Goal: Task Accomplishment & Management: Manage account settings

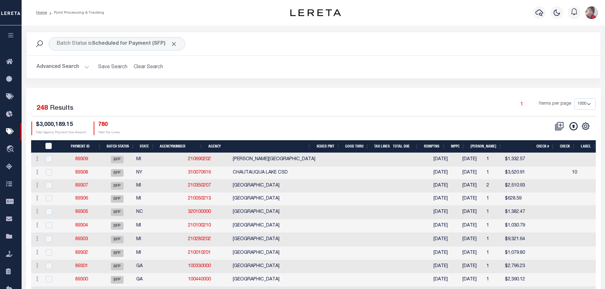
select select "1000"
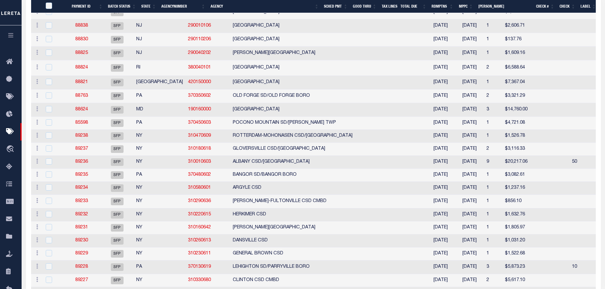
click at [11, 36] on icon "button" at bounding box center [10, 35] width 7 height 6
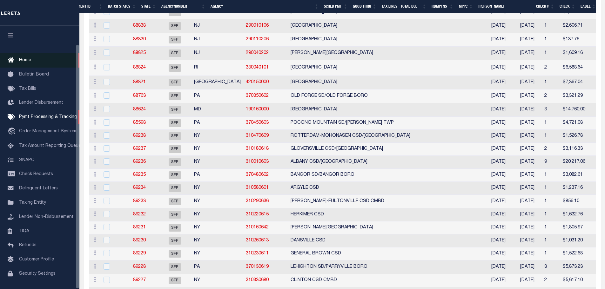
scroll to position [20, 0]
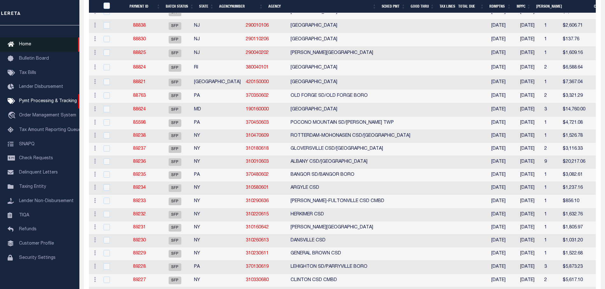
click at [27, 42] on span "Home" at bounding box center [25, 44] width 12 height 4
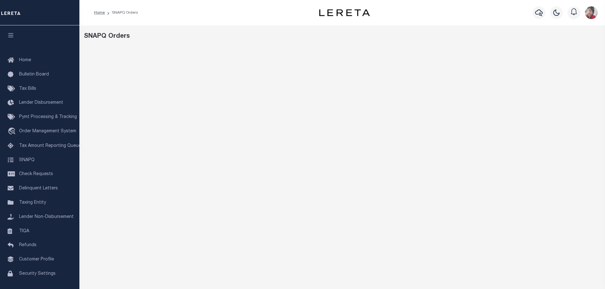
click at [284, 46] on div "SNAPQ Orders" at bounding box center [342, 212] width 526 height 374
click at [540, 13] on icon "button" at bounding box center [539, 13] width 8 height 8
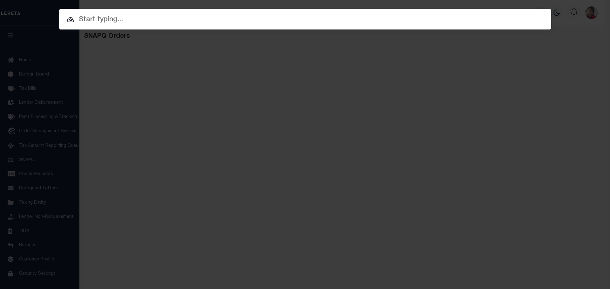
click at [254, 21] on input "text" at bounding box center [305, 19] width 492 height 11
paste input "00M058.000099"
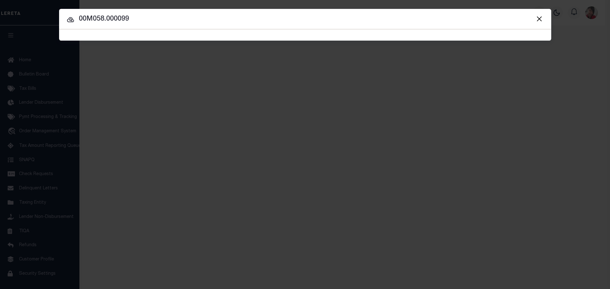
type input "00M058.000099"
click at [211, 30] on span "00M058.000099 Searching..." at bounding box center [305, 35] width 492 height 11
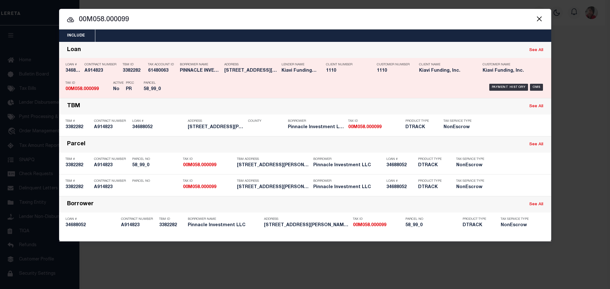
click at [171, 91] on h5 "58_99_0" at bounding box center [158, 89] width 29 height 5
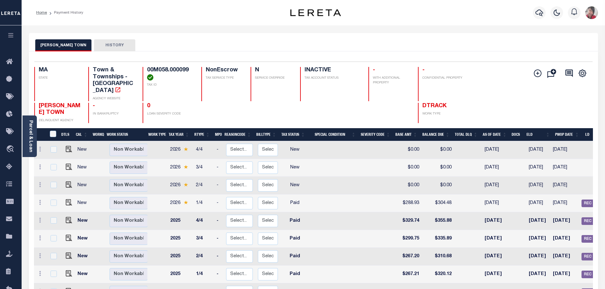
click at [10, 33] on icon "button" at bounding box center [10, 35] width 7 height 6
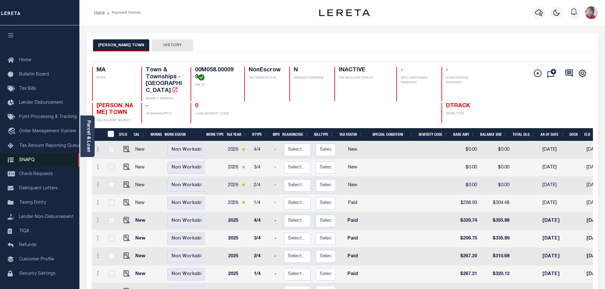
click at [34, 162] on link "SNAPQ" at bounding box center [39, 160] width 79 height 14
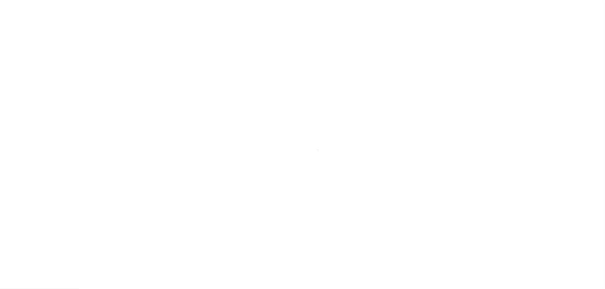
scroll to position [20, 0]
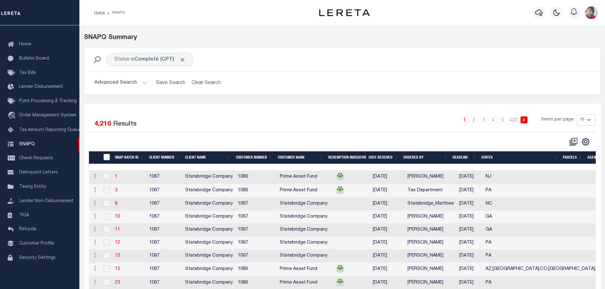
click at [589, 120] on select "10 25 50 100" at bounding box center [586, 119] width 19 height 11
select select "100"
click at [577, 114] on select "10 25 50 100" at bounding box center [586, 119] width 19 height 11
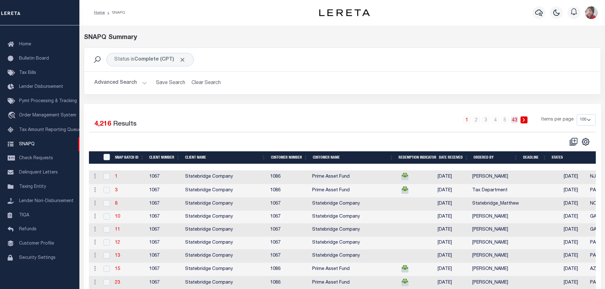
click at [516, 121] on link "43" at bounding box center [514, 120] width 7 height 7
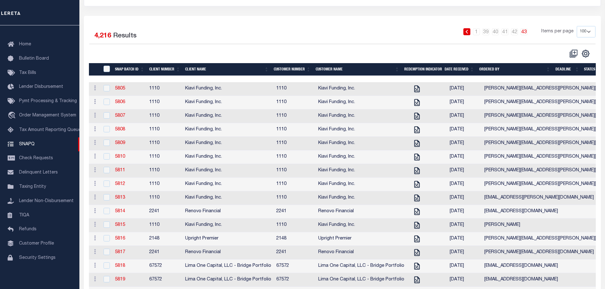
scroll to position [95, 0]
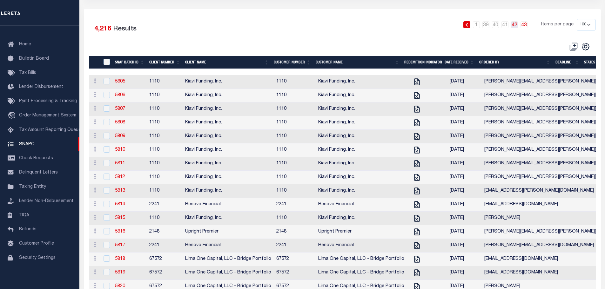
click at [516, 25] on link "42" at bounding box center [514, 24] width 7 height 7
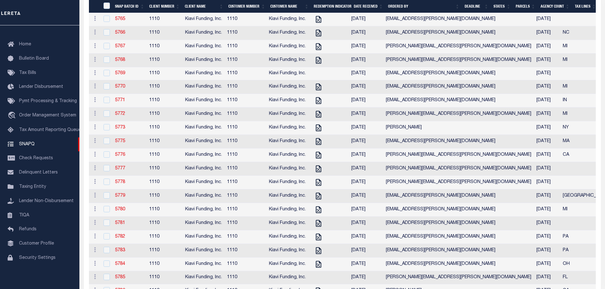
scroll to position [985, 0]
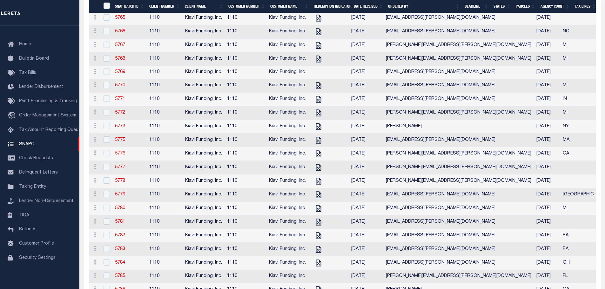
click at [121, 156] on link "5776" at bounding box center [120, 154] width 10 height 4
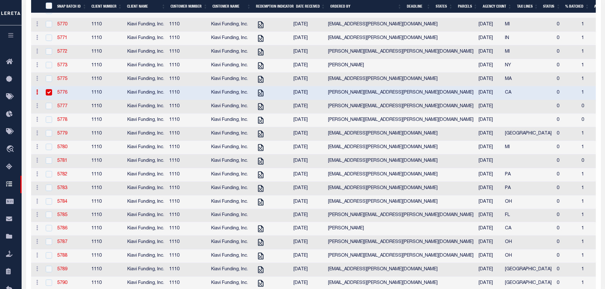
scroll to position [1096, 0]
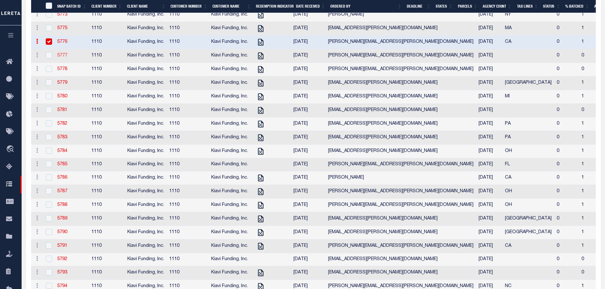
click at [64, 58] on link "5777" at bounding box center [62, 55] width 10 height 4
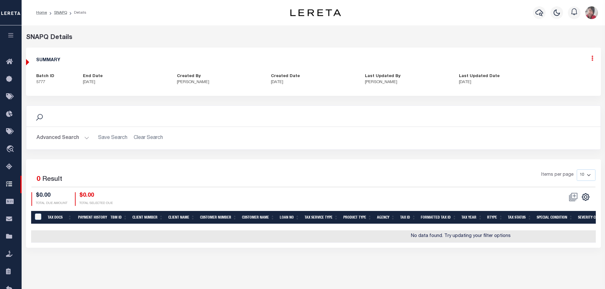
click at [592, 61] on icon at bounding box center [593, 58] width 2 height 5
click at [562, 75] on link "Edit" at bounding box center [576, 76] width 50 height 10
select select "CPT"
checkbox input "true"
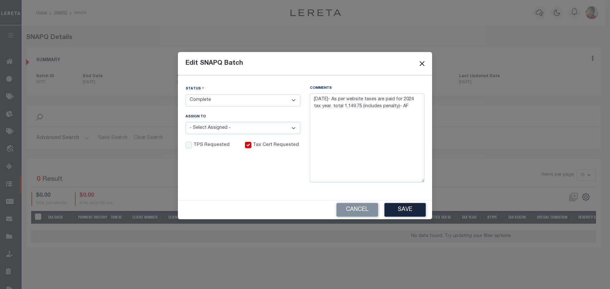
click at [423, 63] on button "Close" at bounding box center [422, 64] width 8 height 8
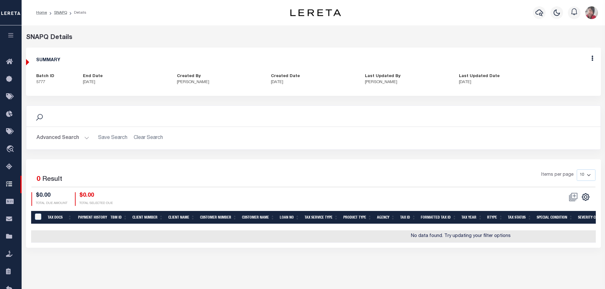
click at [14, 37] on icon "button" at bounding box center [10, 35] width 7 height 6
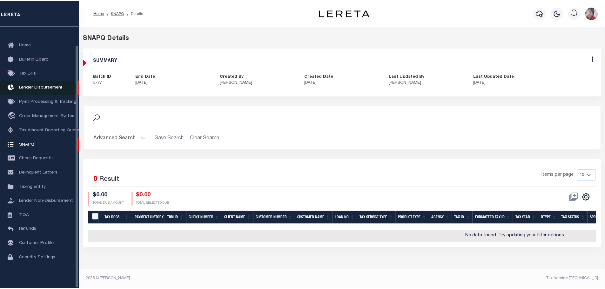
scroll to position [20, 0]
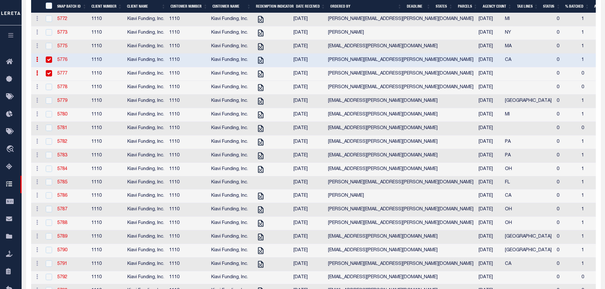
scroll to position [1080, 0]
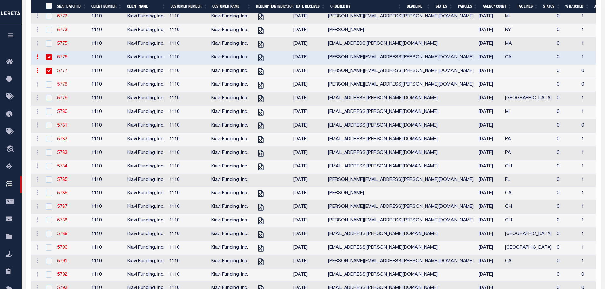
click at [64, 87] on link "5778" at bounding box center [62, 85] width 10 height 4
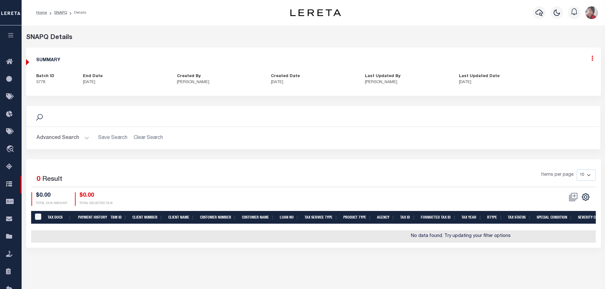
click at [592, 62] on link at bounding box center [593, 59] width 2 height 5
click at [566, 76] on link "Edit" at bounding box center [576, 76] width 50 height 10
type textarea "8/7/25 - Loan #34512736 2024 School taxes are re-levied to Portnoff Law associa…"
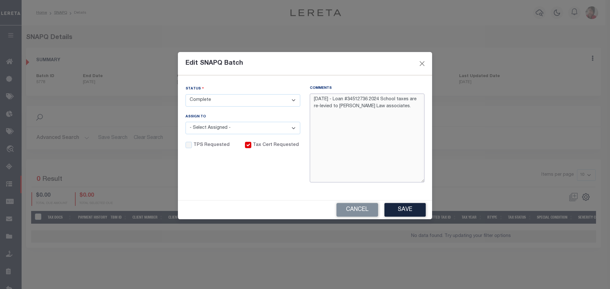
drag, startPoint x: 366, startPoint y: 98, endPoint x: 346, endPoint y: 98, distance: 19.7
click at [346, 98] on textarea "8/7/25 - Loan #34512736 2024 School taxes are re-levied to Portnoff Law associa…" at bounding box center [367, 138] width 115 height 89
click at [423, 63] on button "Close" at bounding box center [422, 64] width 8 height 8
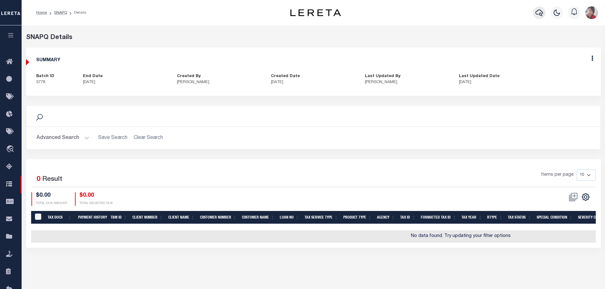
click at [537, 14] on icon "button" at bounding box center [540, 13] width 8 height 8
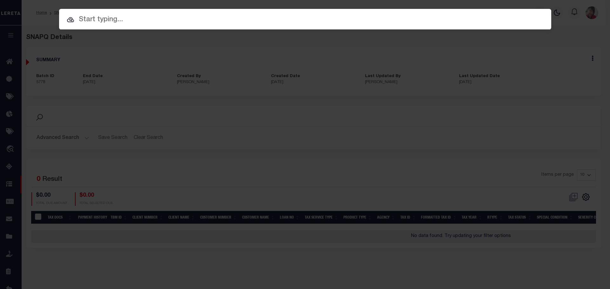
click at [355, 20] on input "text" at bounding box center [305, 19] width 492 height 11
paste input "34512736"
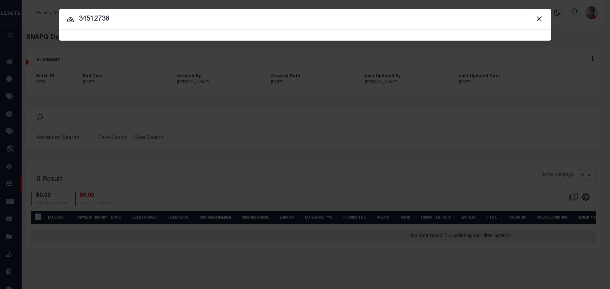
type input "34512736"
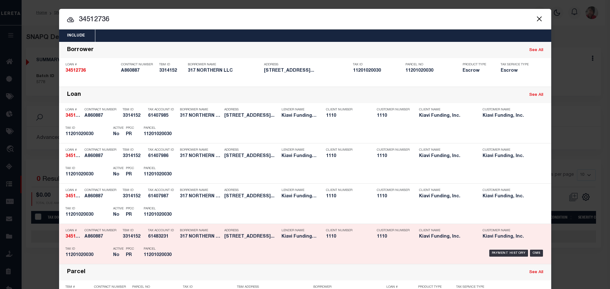
click at [191, 248] on div "Payment History OMS" at bounding box center [363, 253] width 363 height 18
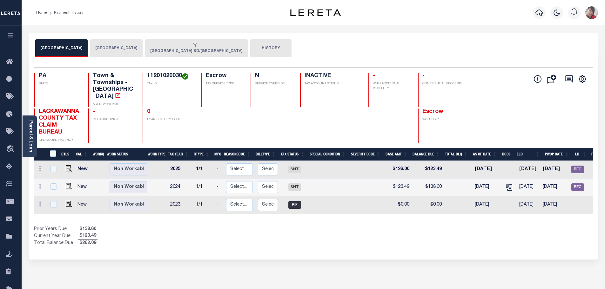
click at [230, 49] on button "[GEOGRAPHIC_DATA] SD/[GEOGRAPHIC_DATA]" at bounding box center [196, 48] width 103 height 18
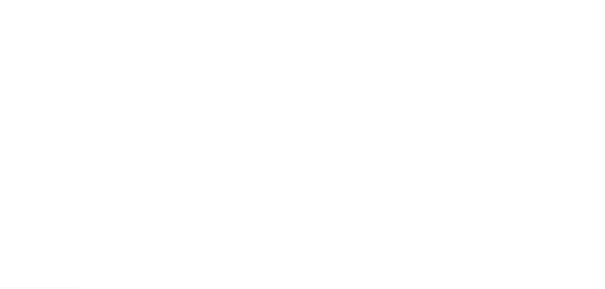
scroll to position [20, 0]
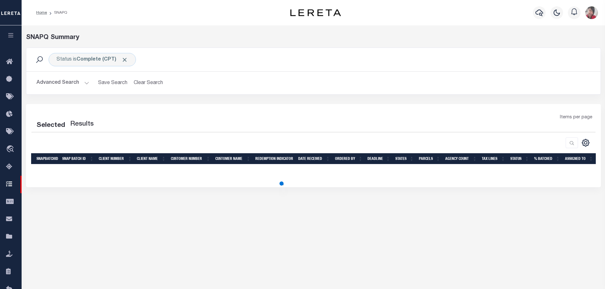
select select "100"
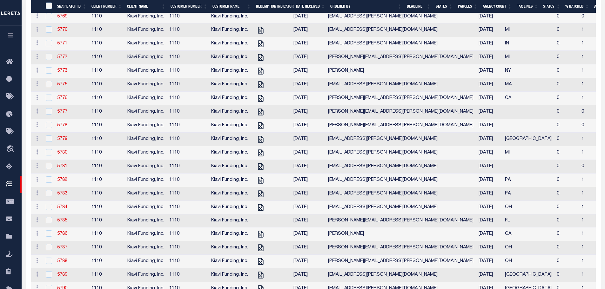
scroll to position [1080, 0]
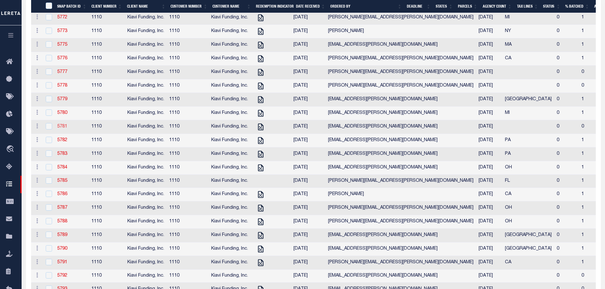
click at [62, 129] on link "5781" at bounding box center [62, 127] width 10 height 4
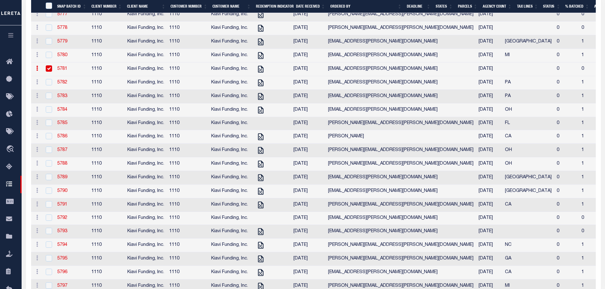
scroll to position [1159, 0]
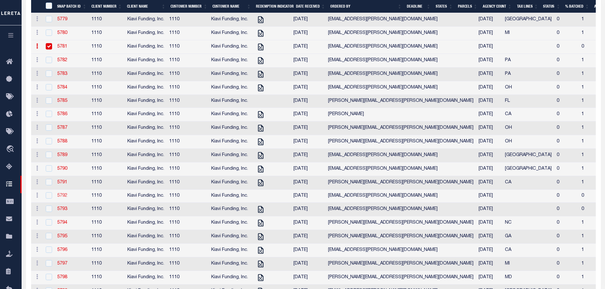
click at [61, 198] on link "5792" at bounding box center [62, 196] width 10 height 4
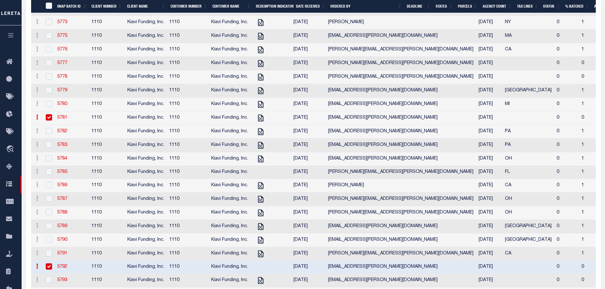
scroll to position [1096, 0]
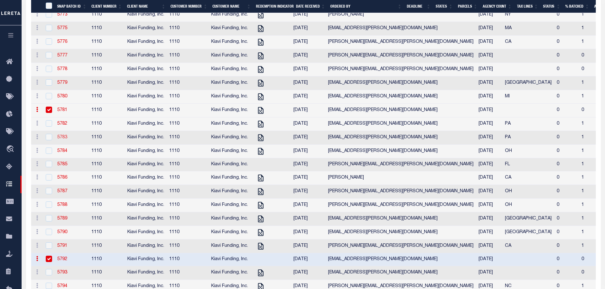
click at [64, 140] on link "5783" at bounding box center [62, 137] width 10 height 4
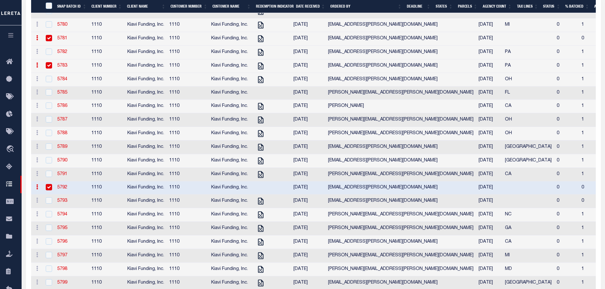
scroll to position [1191, 0]
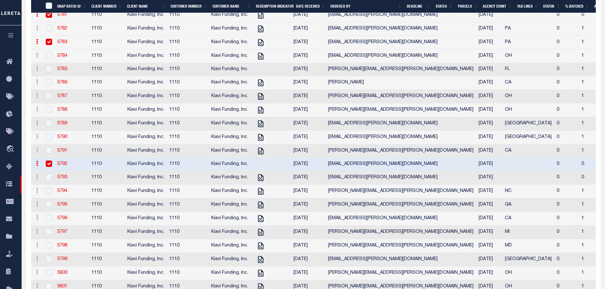
click at [61, 166] on link "5792" at bounding box center [62, 164] width 10 height 4
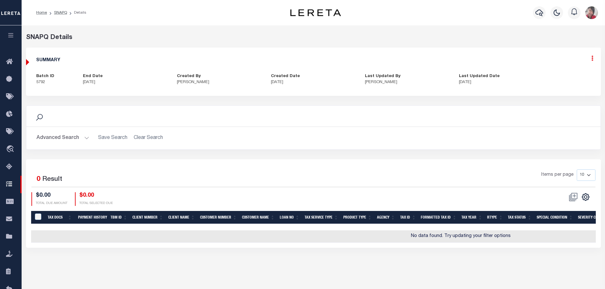
click at [592, 59] on icon at bounding box center [593, 58] width 2 height 5
click at [564, 75] on link "Edit" at bounding box center [576, 76] width 50 height 10
select select "CPT"
type textarea "8/8/2025- Per website taxes are paid in full for 2023/2024 tax year- AF"
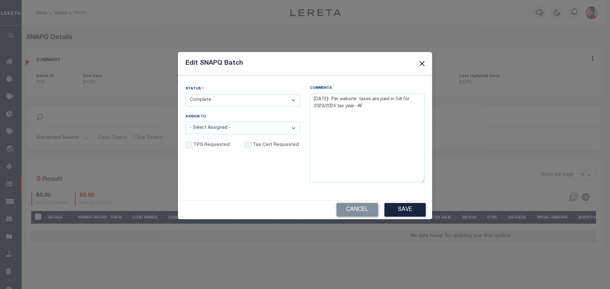
click at [423, 63] on button "Close" at bounding box center [422, 64] width 8 height 8
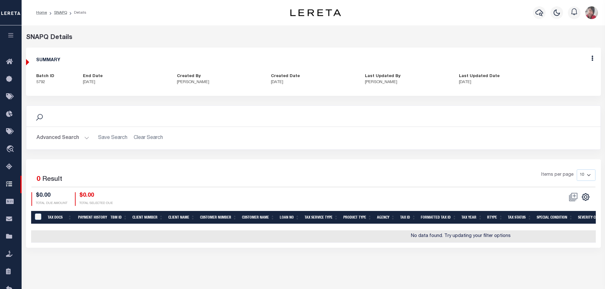
click at [11, 35] on icon "button" at bounding box center [10, 35] width 7 height 6
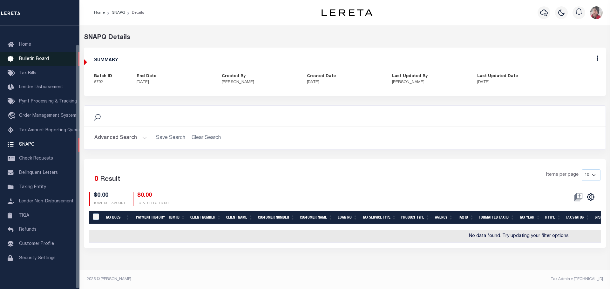
scroll to position [20, 0]
click at [25, 42] on span "Home" at bounding box center [25, 44] width 12 height 4
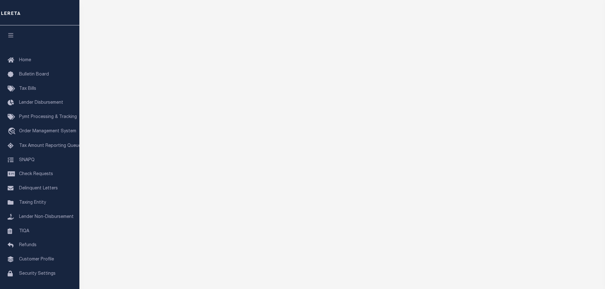
scroll to position [95, 0]
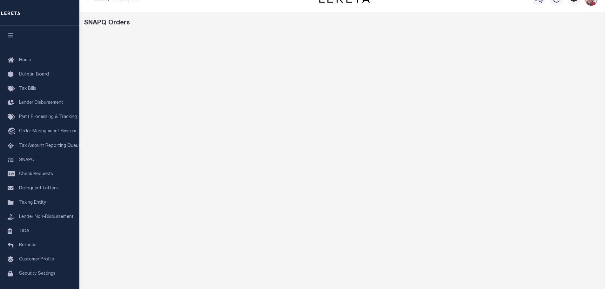
click at [437, 26] on div "SNAPQ Orders" at bounding box center [342, 23] width 517 height 10
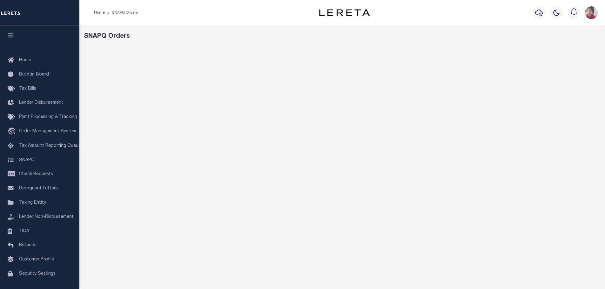
click at [269, 25] on div "SNAPQ Orders" at bounding box center [342, 212] width 526 height 374
click at [30, 162] on span "SNAPQ" at bounding box center [27, 160] width 16 height 4
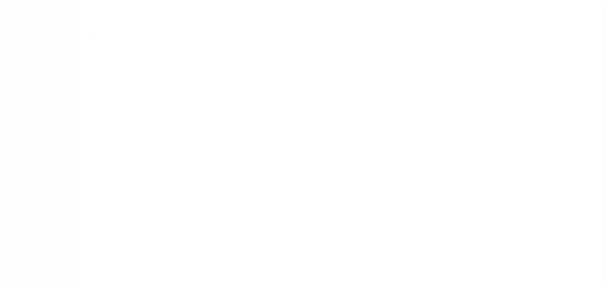
scroll to position [20, 0]
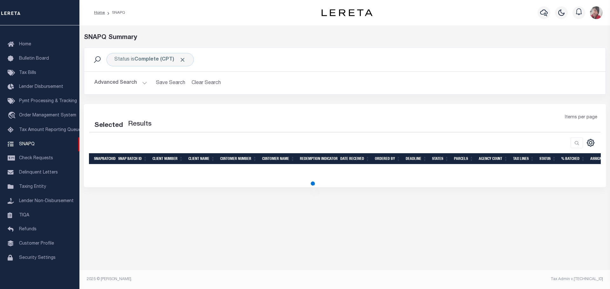
select select "100"
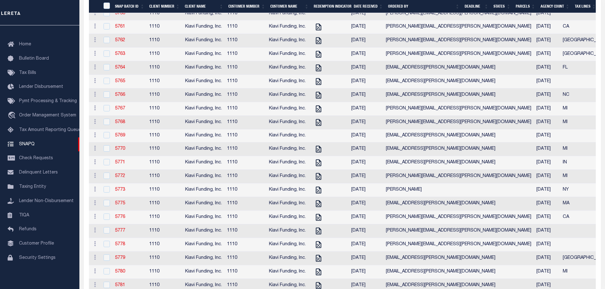
scroll to position [953, 0]
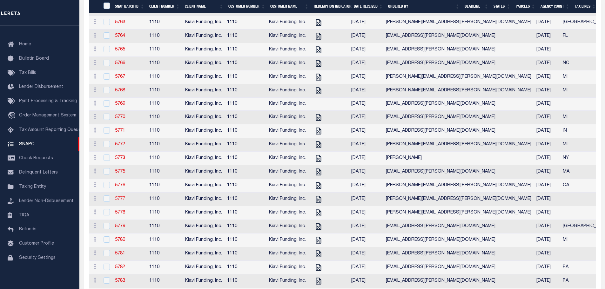
click at [118, 201] on link "5777" at bounding box center [120, 199] width 10 height 4
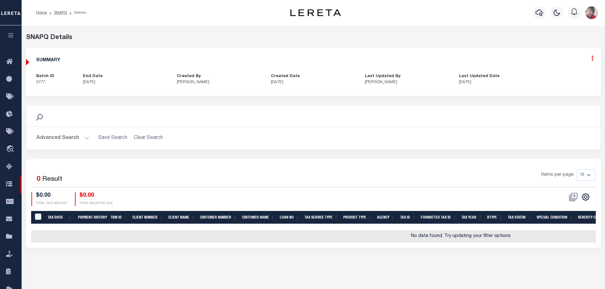
click at [592, 58] on icon at bounding box center [593, 58] width 2 height 5
click at [561, 73] on link "Edit" at bounding box center [576, 76] width 50 height 10
select select "CPT"
checkbox input "true"
type textarea "[DATE]- As per website taxes are paid for 2024 tax year. total 1,149.75 (includ…"
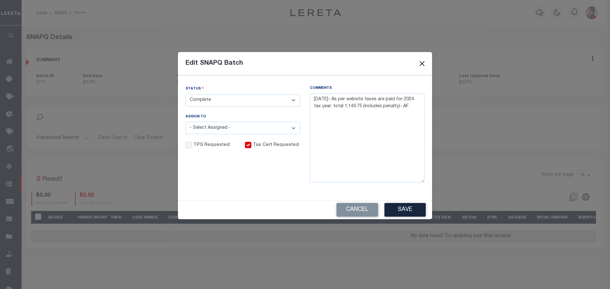
click at [424, 63] on button "Close" at bounding box center [422, 64] width 8 height 8
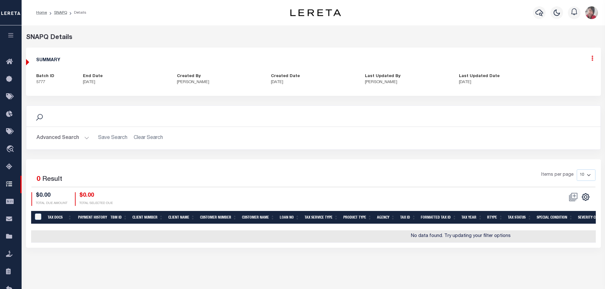
click at [592, 60] on icon at bounding box center [593, 58] width 2 height 5
click at [560, 75] on link "Edit" at bounding box center [576, 76] width 50 height 10
